Goal: Task Accomplishment & Management: Manage account settings

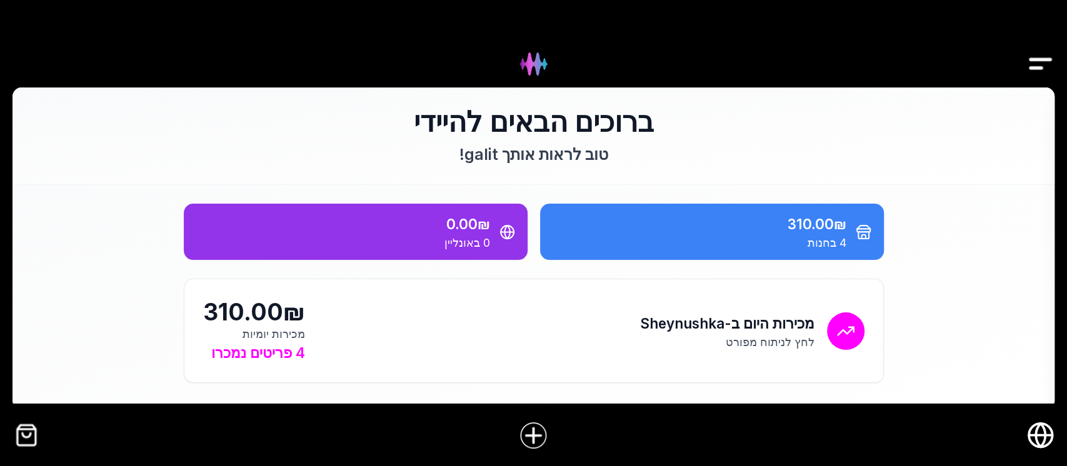
click at [23, 438] on img "קופה" at bounding box center [27, 435] width 28 height 28
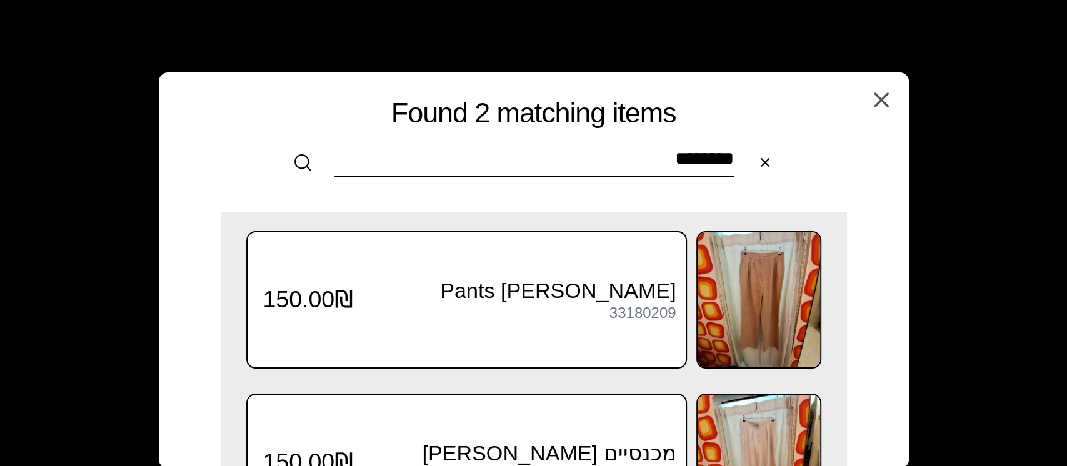
type input "********"
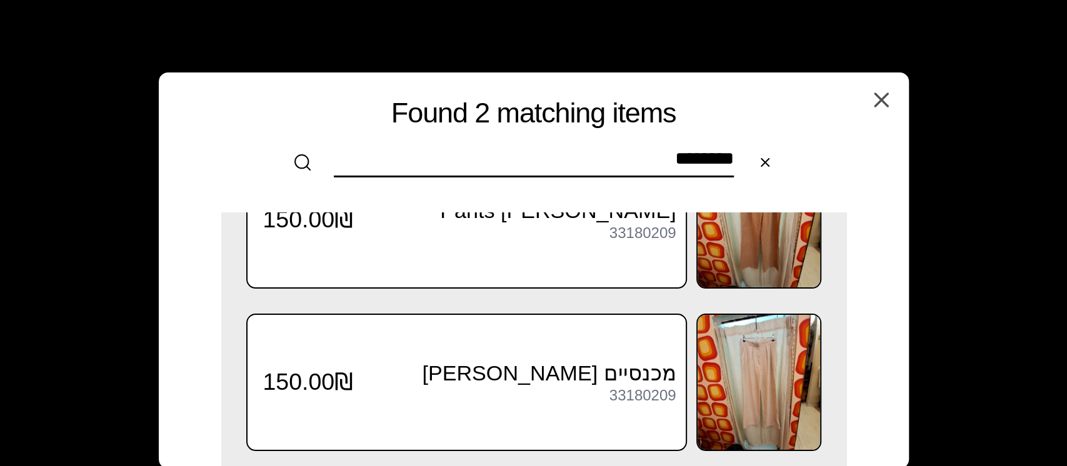
scroll to position [83, 0]
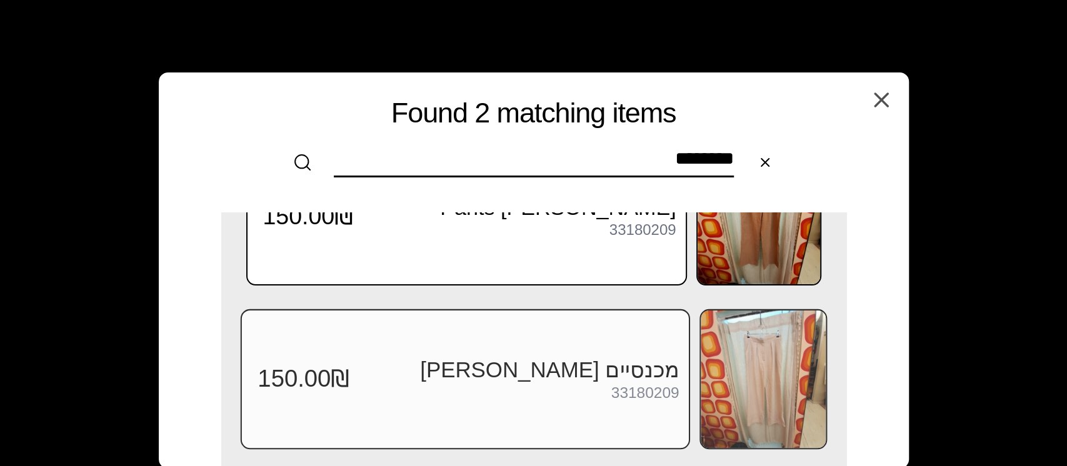
click at [770, 350] on img at bounding box center [763, 380] width 125 height 138
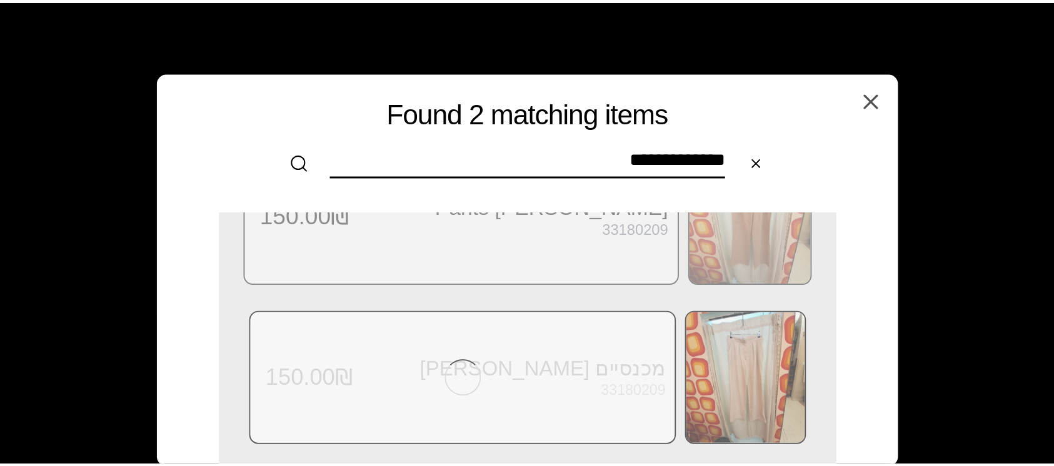
scroll to position [0, 0]
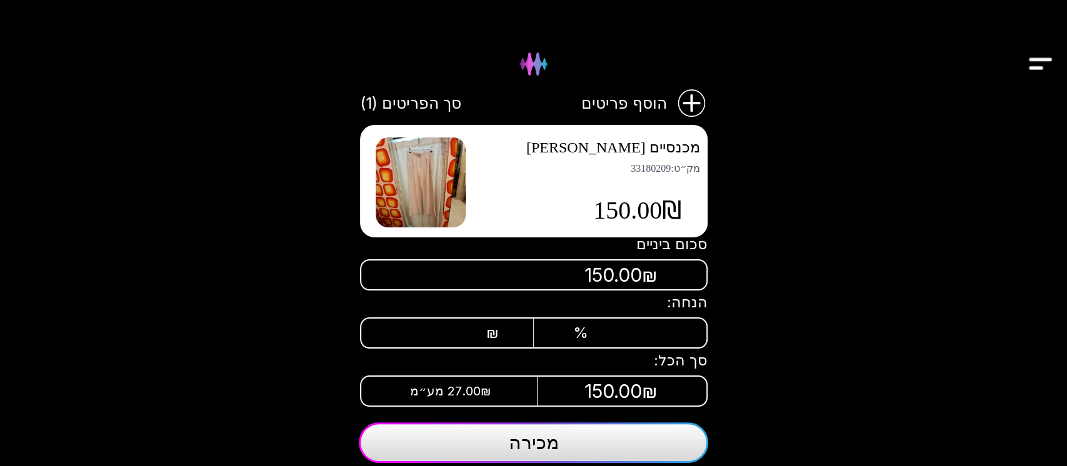
click at [498, 453] on button "מכירה" at bounding box center [534, 443] width 350 height 41
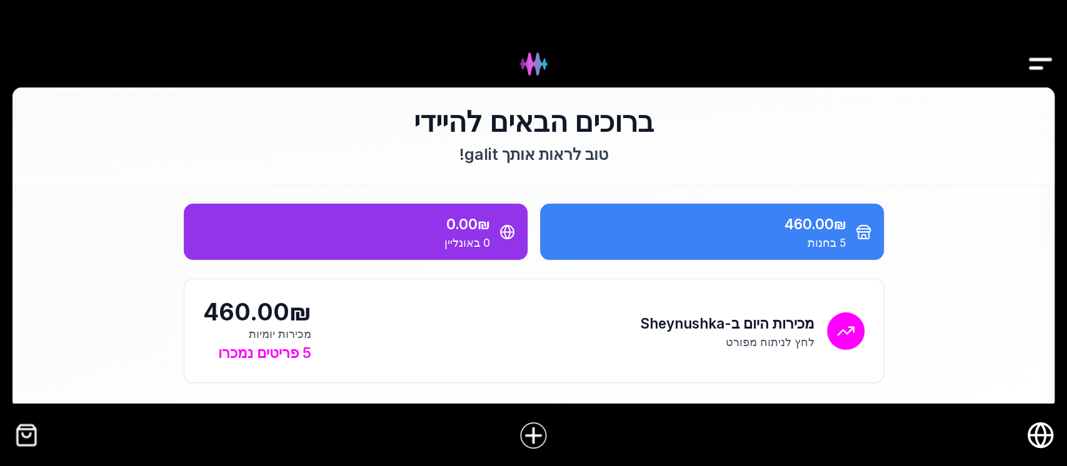
click at [13, 444] on div at bounding box center [533, 435] width 1067 height 49
click at [1045, 68] on img "Drawer" at bounding box center [1041, 64] width 28 height 48
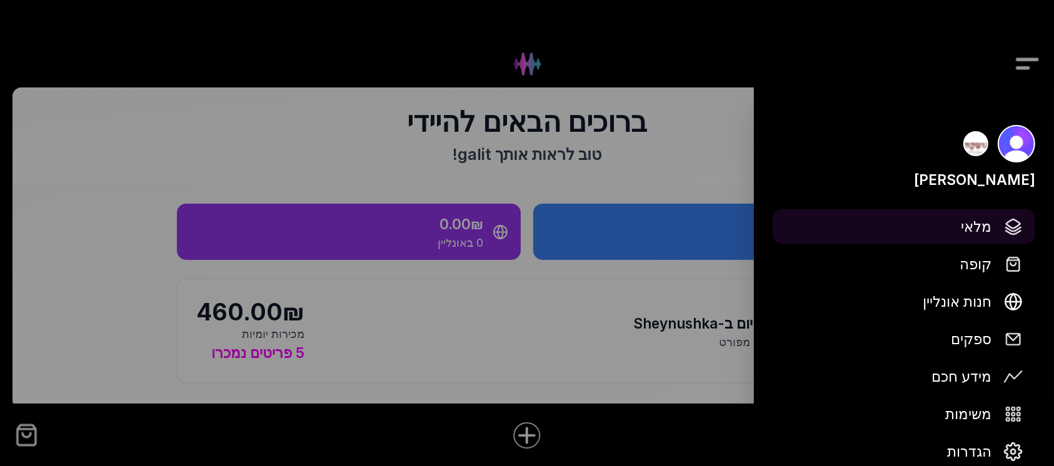
click at [990, 228] on span "מלאי" at bounding box center [976, 227] width 31 height 22
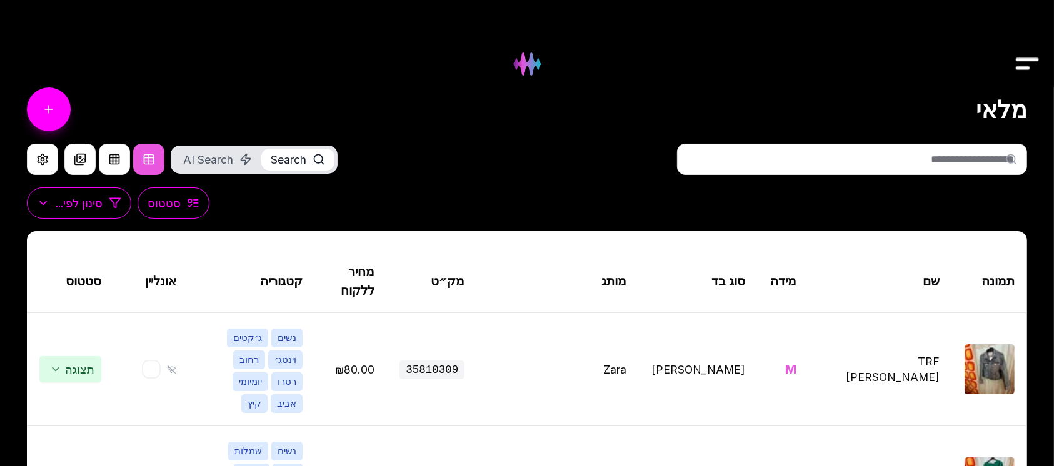
click at [915, 158] on input "text" at bounding box center [852, 159] width 350 height 31
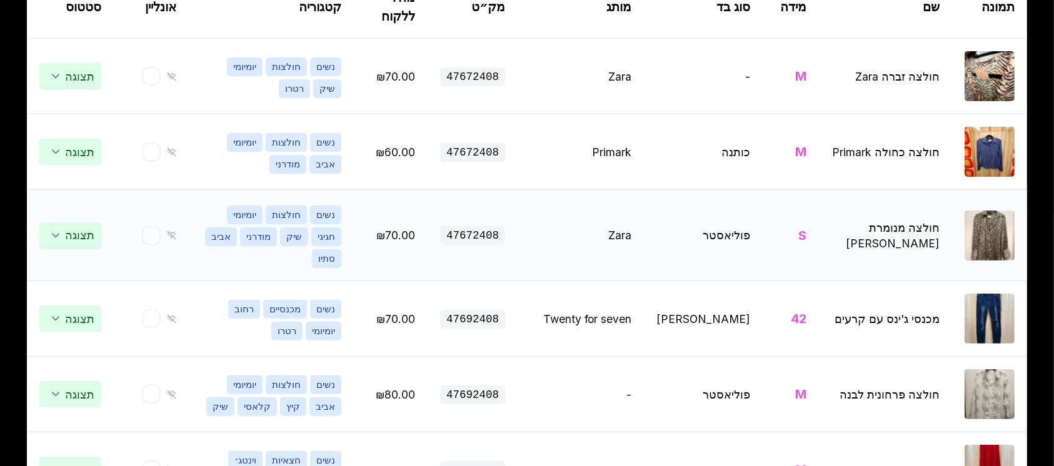
scroll to position [416, 0]
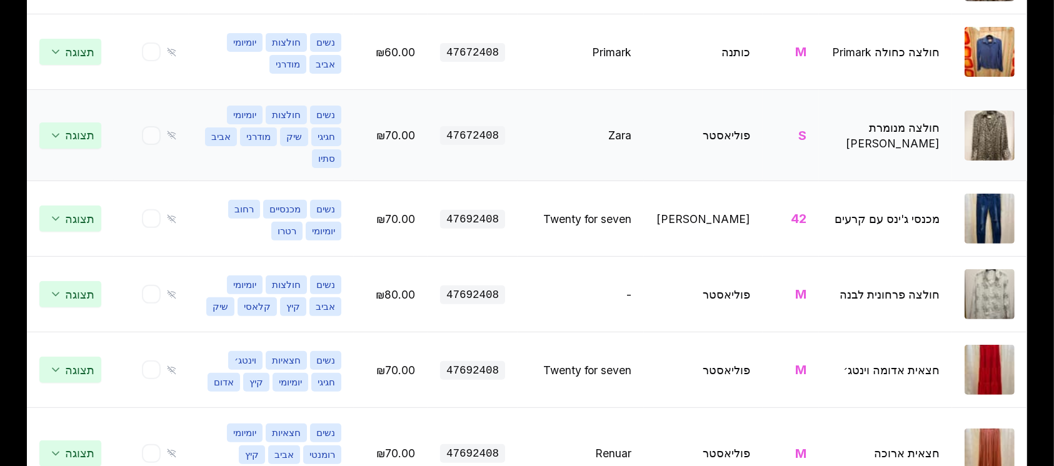
type input "********"
click at [992, 133] on img at bounding box center [990, 136] width 50 height 50
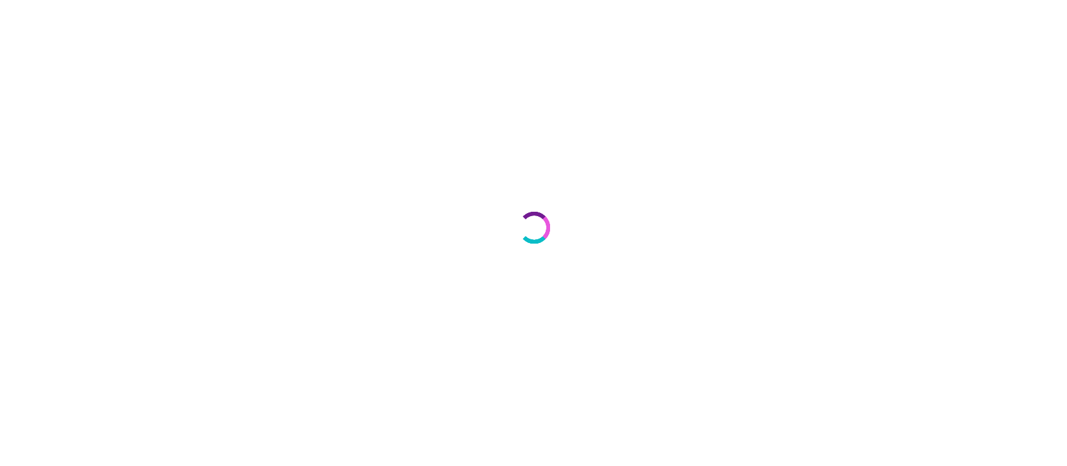
select select "***"
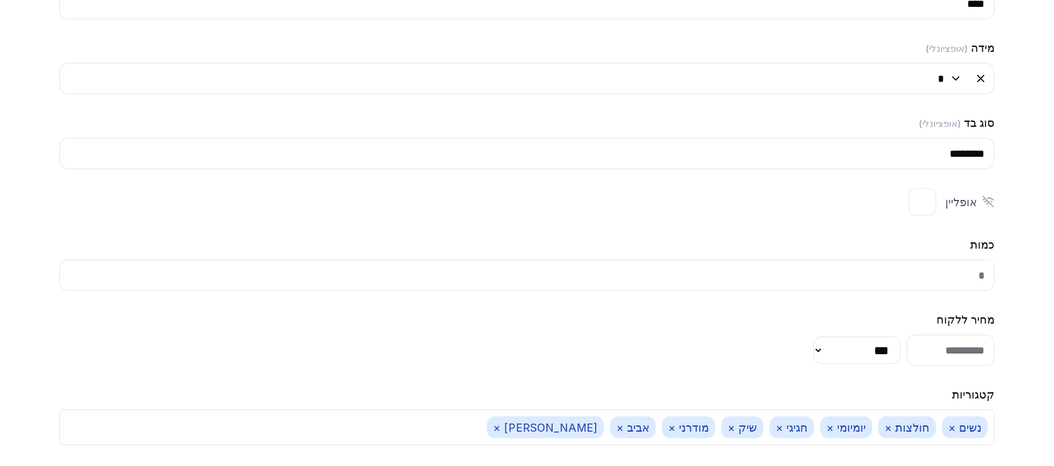
scroll to position [1449, 0]
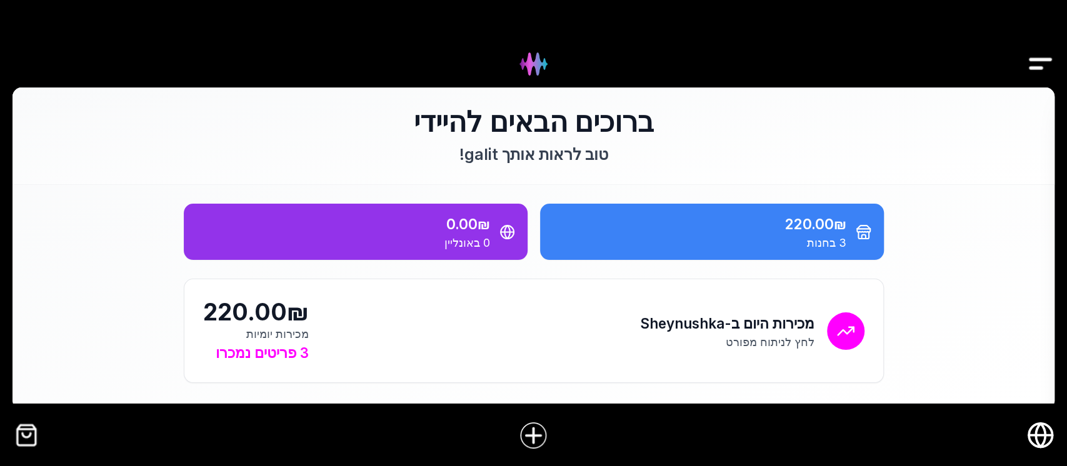
click at [29, 433] on img "קופה" at bounding box center [27, 435] width 28 height 28
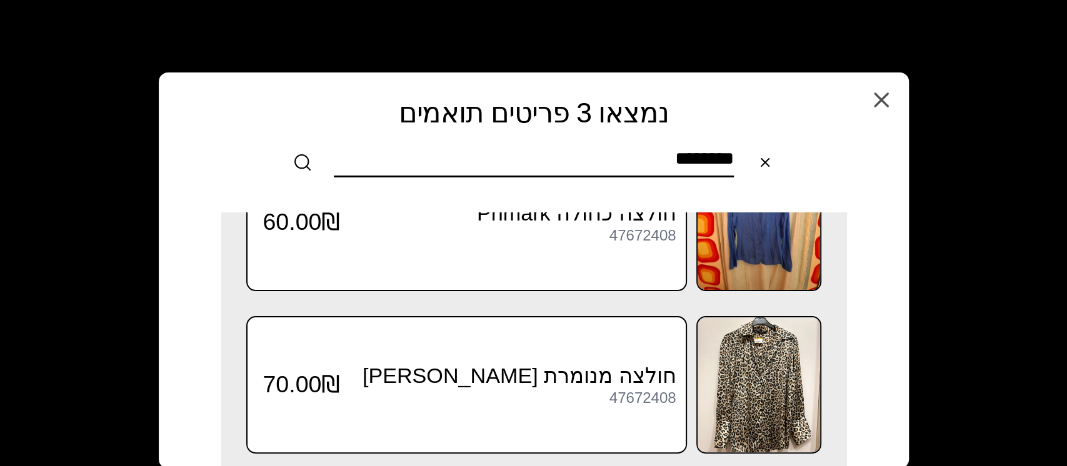
scroll to position [245, 0]
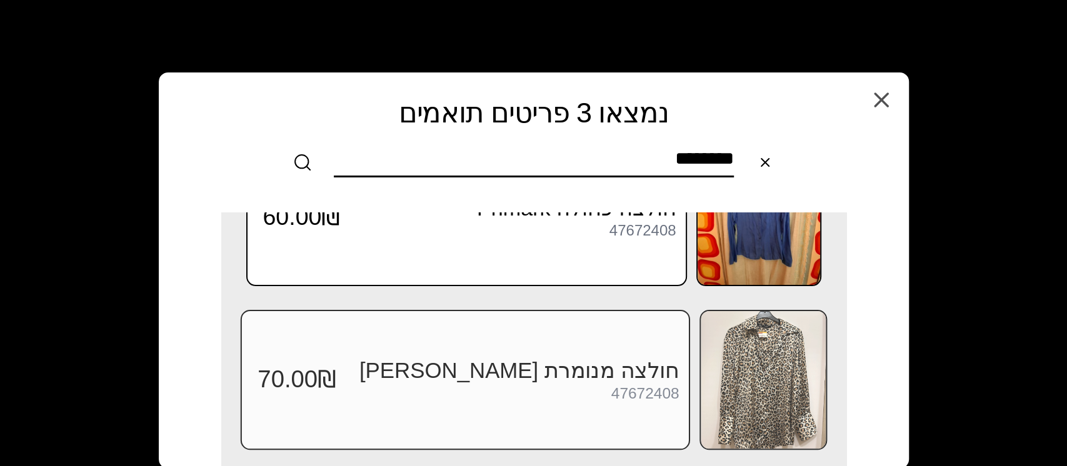
type input "********"
click at [719, 367] on img at bounding box center [763, 380] width 125 height 138
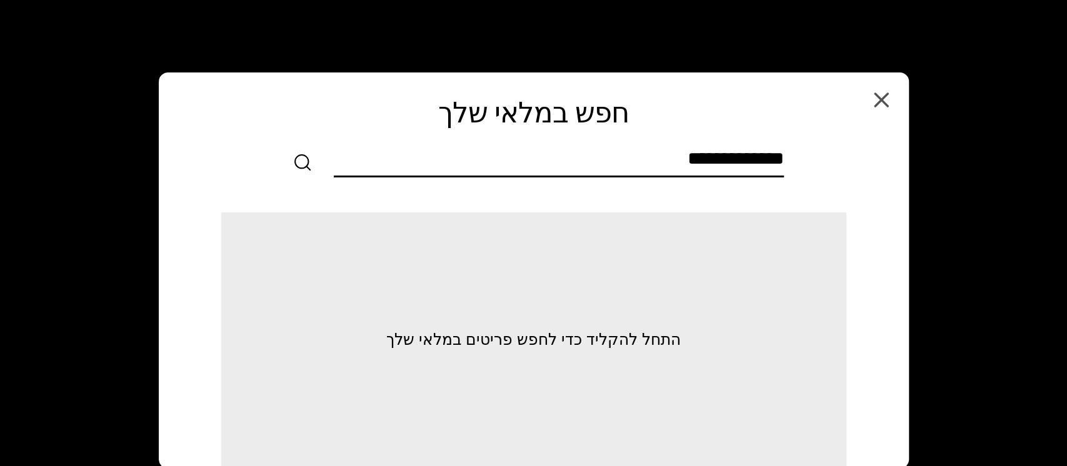
scroll to position [0, 0]
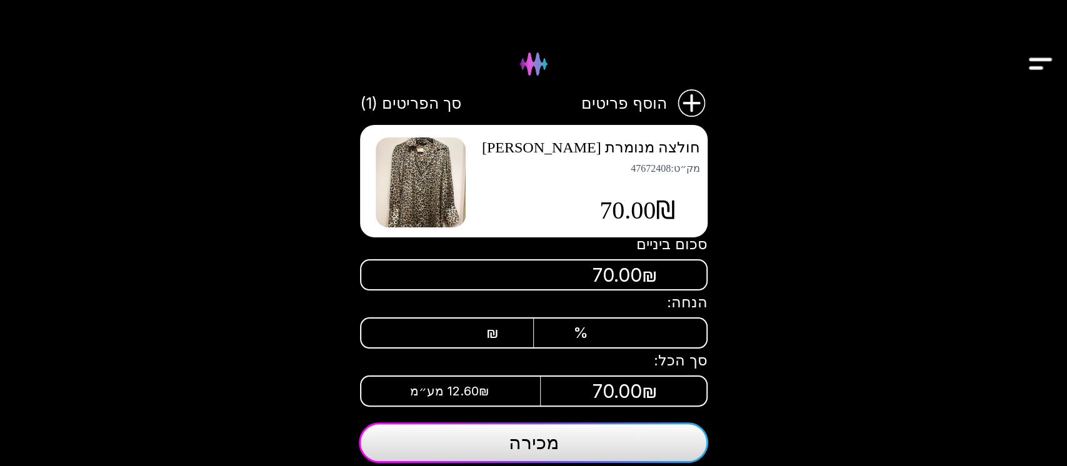
click at [558, 453] on button "מכירה" at bounding box center [534, 443] width 350 height 41
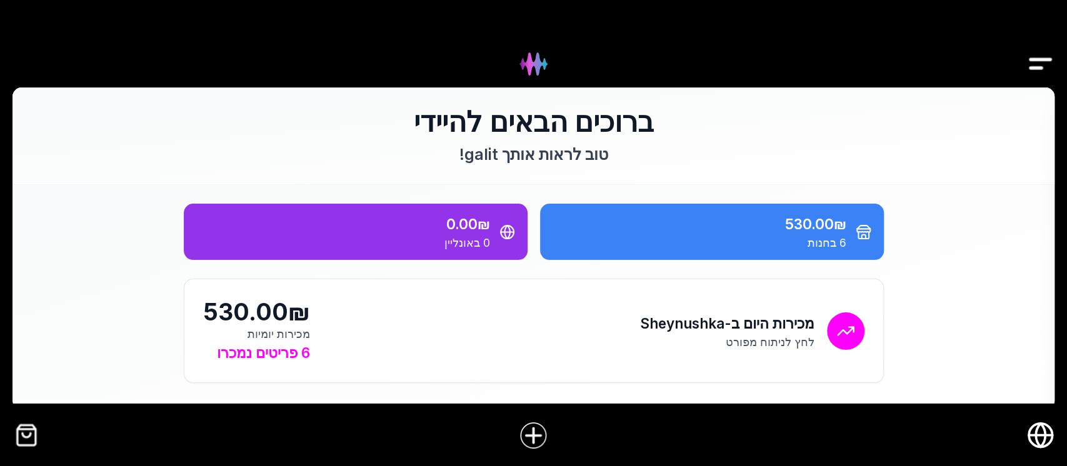
click at [24, 441] on img "קופה" at bounding box center [27, 435] width 28 height 28
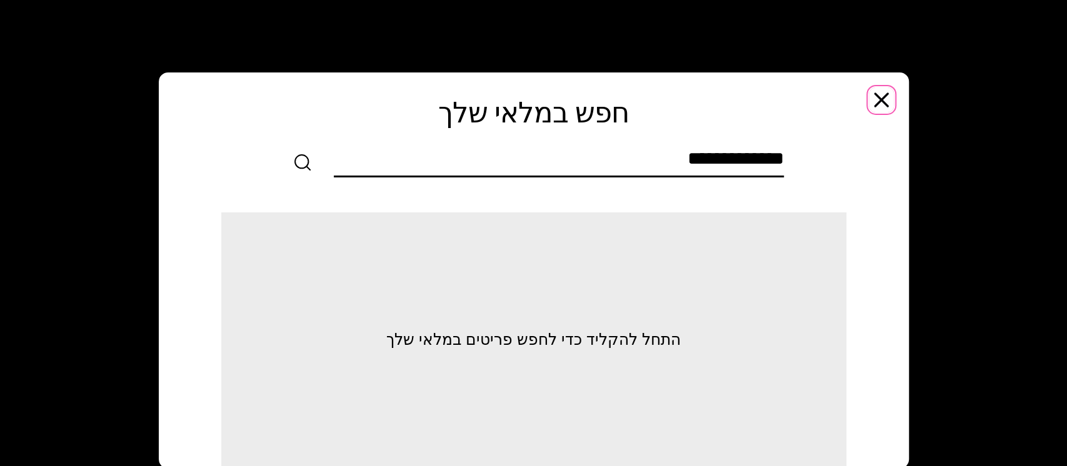
click at [881, 93] on icon "button" at bounding box center [881, 100] width 25 height 25
